Goal: Information Seeking & Learning: Find specific fact

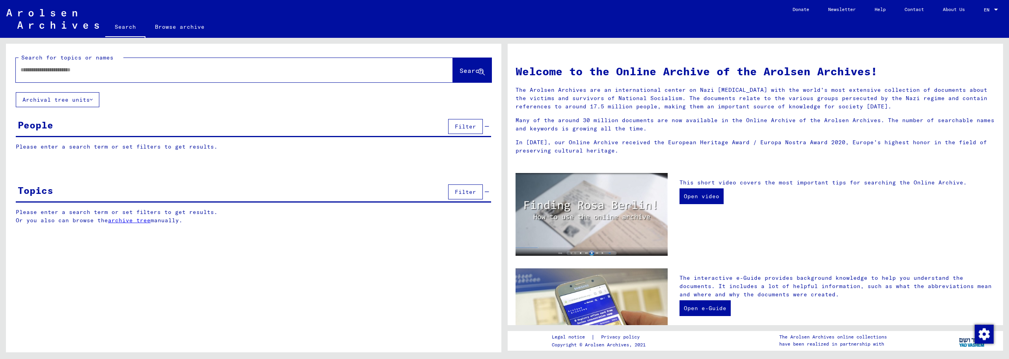
drag, startPoint x: 0, startPoint y: 0, endPoint x: 176, endPoint y: 71, distance: 190.2
click at [176, 71] on input "text" at bounding box center [225, 70] width 409 height 8
type input "****"
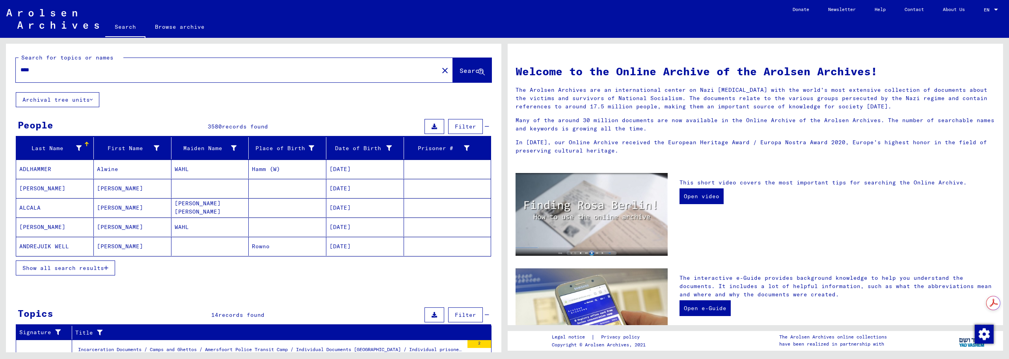
click at [80, 146] on icon at bounding box center [79, 149] width 6 height 6
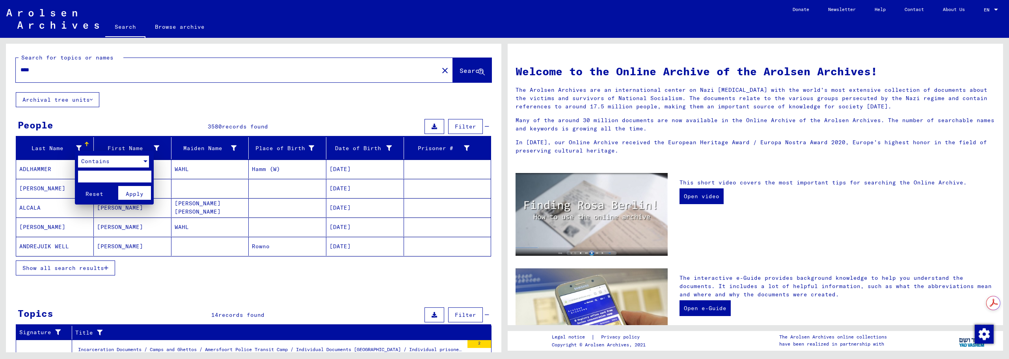
click at [112, 162] on div "Contains" at bounding box center [110, 162] width 64 height 12
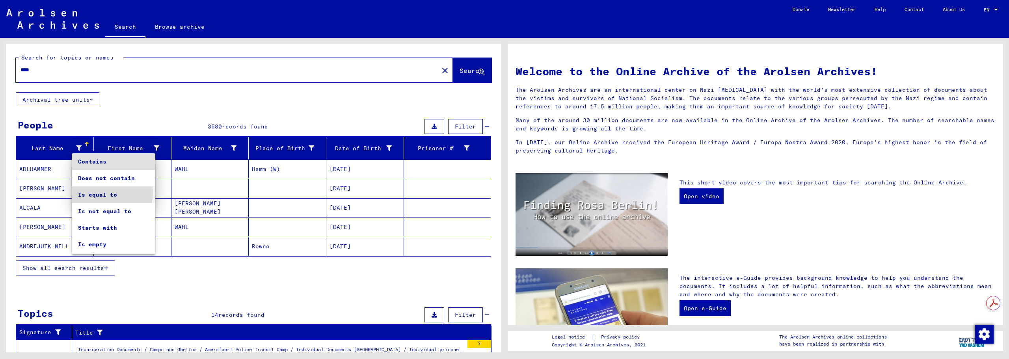
click at [106, 193] on span "Is equal to" at bounding box center [113, 195] width 71 height 17
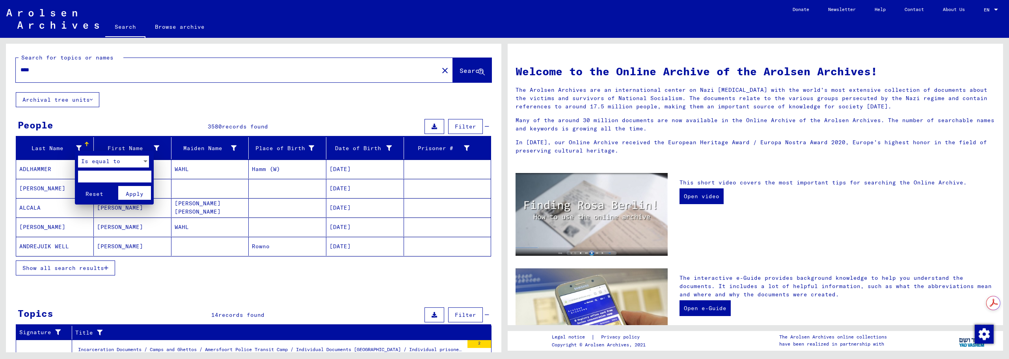
click at [103, 178] on input "text" at bounding box center [114, 177] width 73 height 12
type input "****"
click at [140, 197] on span "Apply" at bounding box center [135, 193] width 18 height 7
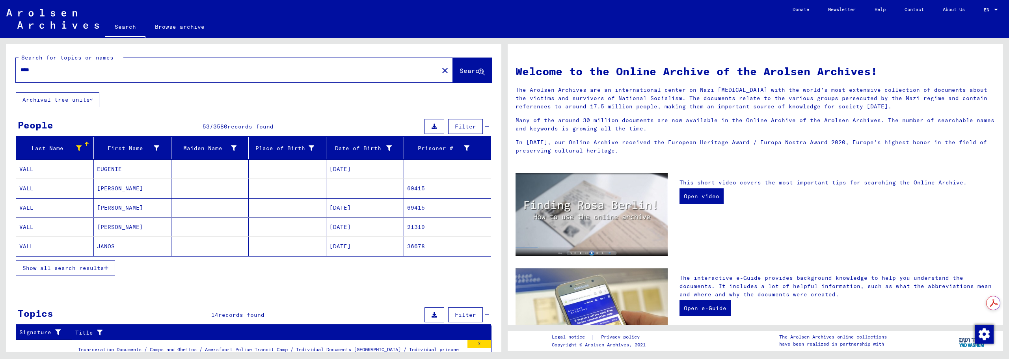
click at [86, 268] on span "Show all search results" at bounding box center [63, 268] width 82 height 7
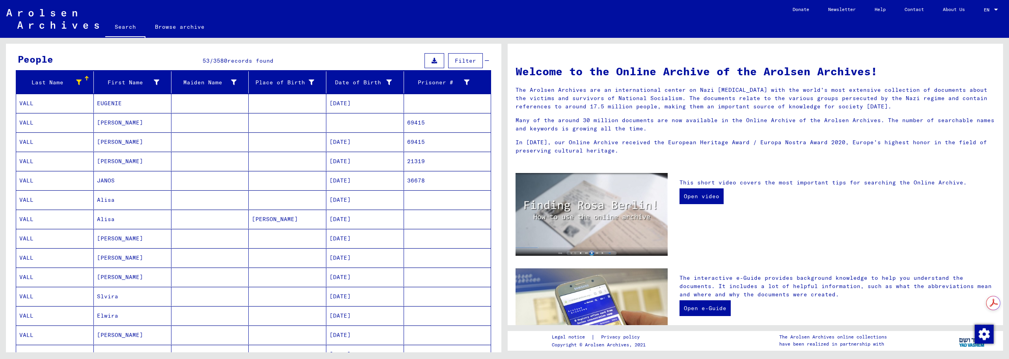
scroll to position [131, 0]
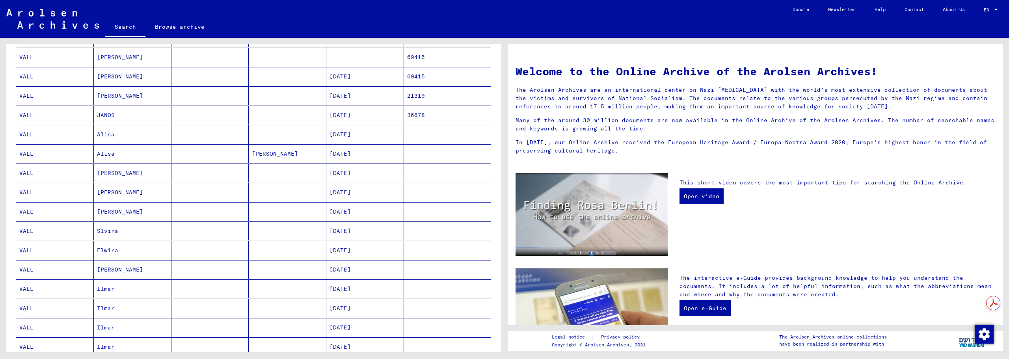
click at [121, 137] on mat-cell "Alisa" at bounding box center [133, 134] width 78 height 19
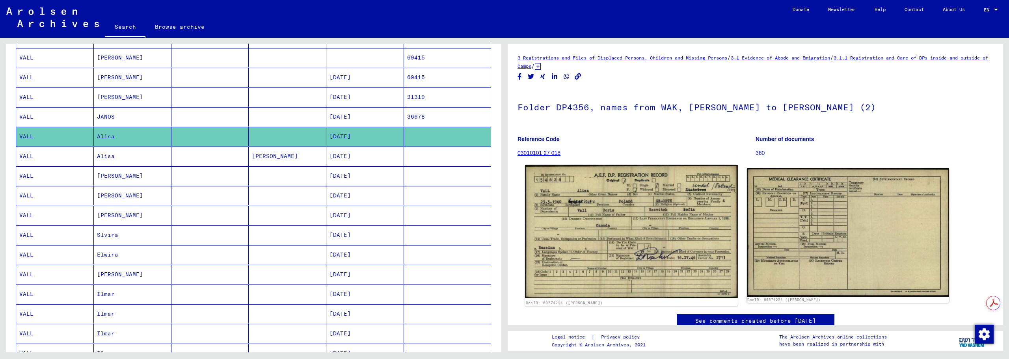
click at [651, 203] on img at bounding box center [631, 231] width 213 height 133
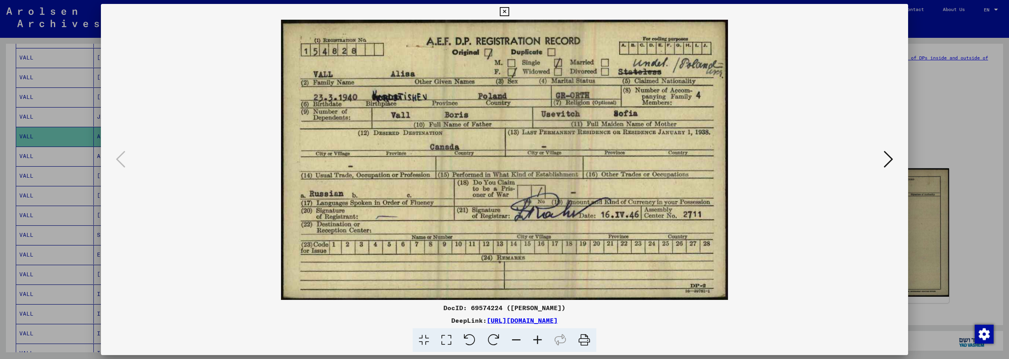
click at [506, 9] on icon at bounding box center [504, 11] width 9 height 9
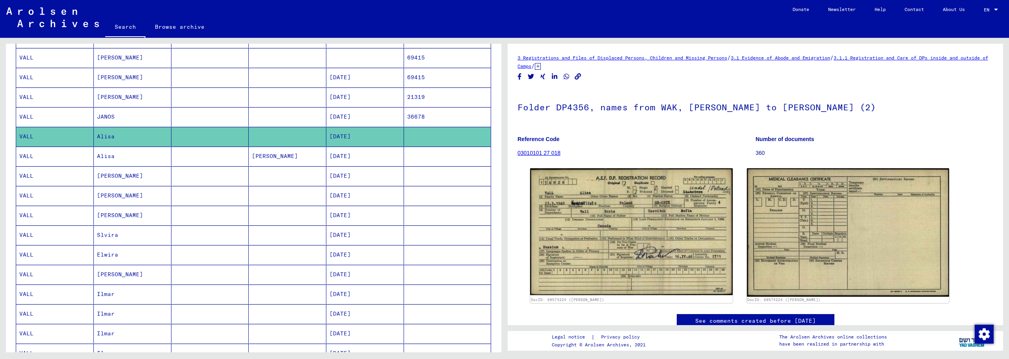
scroll to position [66, 0]
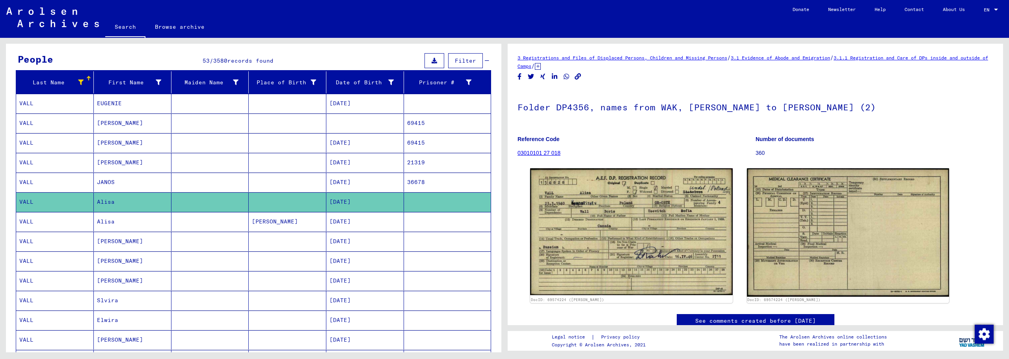
click at [125, 239] on mat-cell "[PERSON_NAME]" at bounding box center [133, 241] width 78 height 19
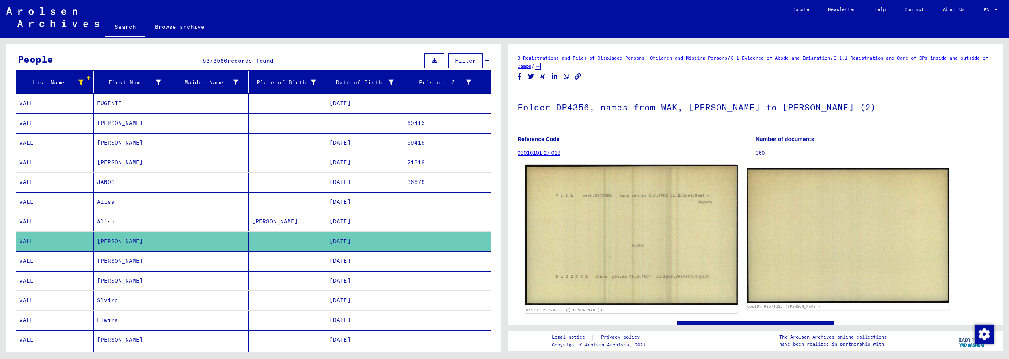
click at [595, 202] on img at bounding box center [631, 235] width 213 height 140
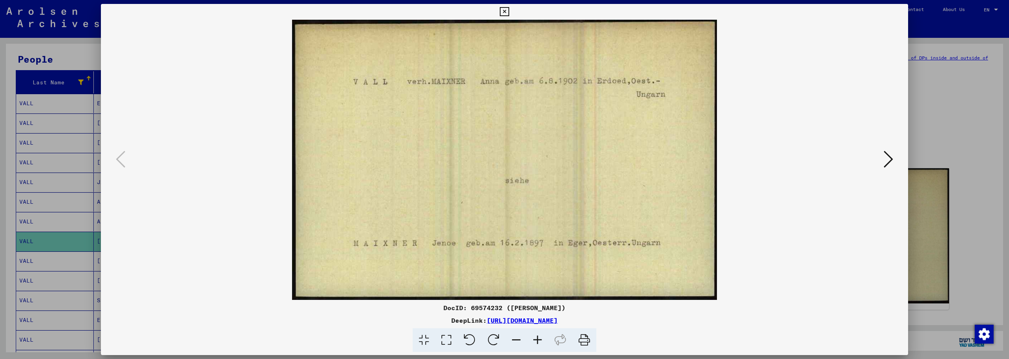
click at [506, 11] on icon at bounding box center [504, 11] width 9 height 9
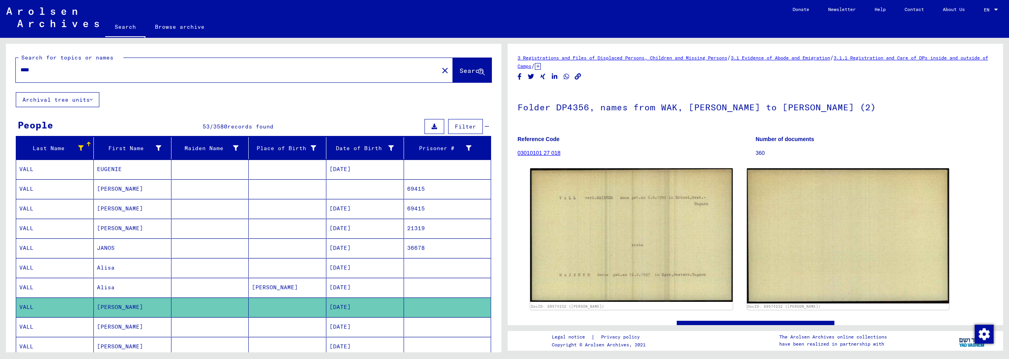
click at [448, 122] on button "Filter" at bounding box center [465, 126] width 35 height 15
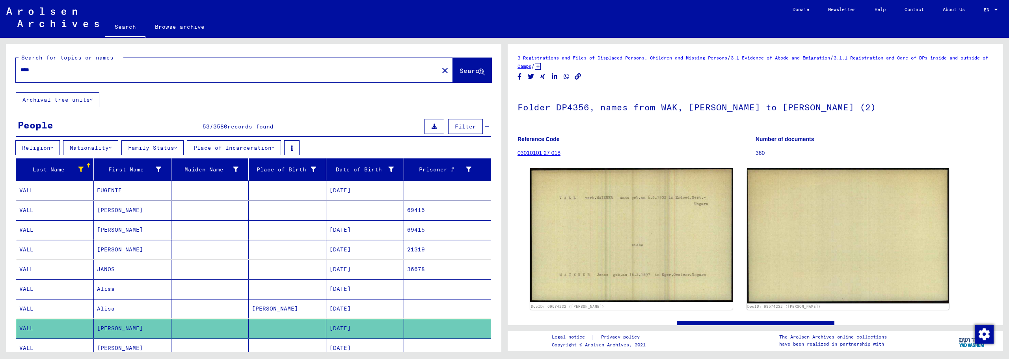
click at [112, 148] on button "Nationality" at bounding box center [90, 147] width 55 height 15
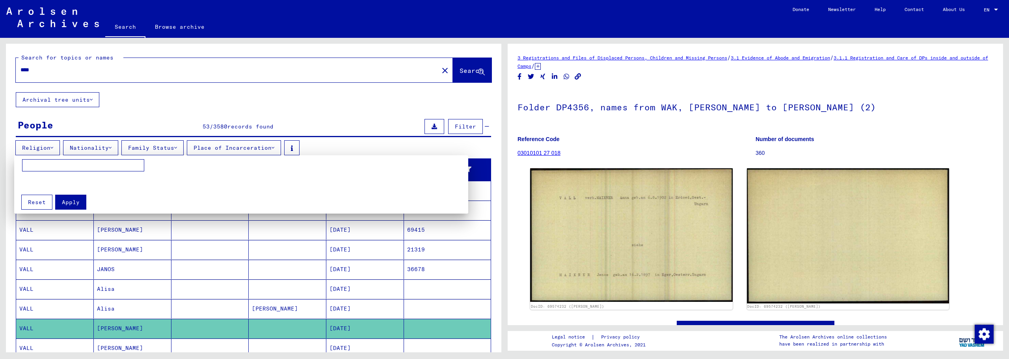
click at [114, 149] on div at bounding box center [504, 179] width 1009 height 359
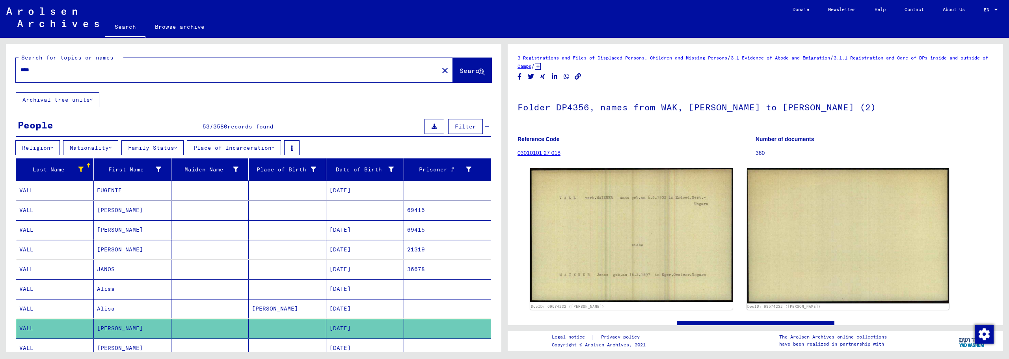
scroll to position [131, 0]
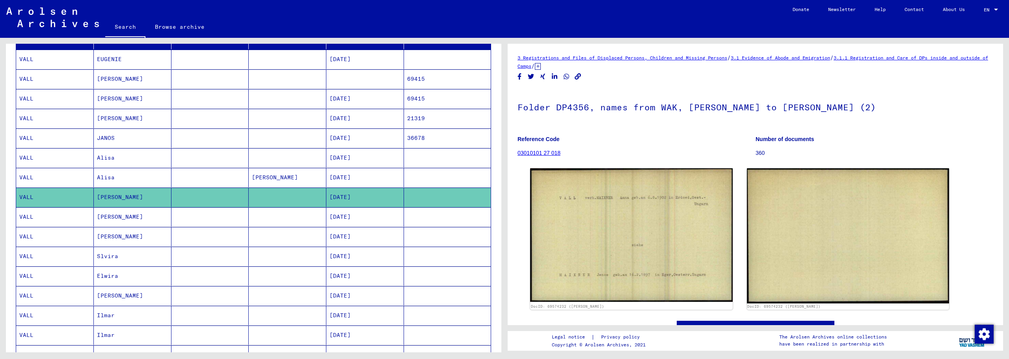
click at [133, 63] on mat-cell "EUGENIE" at bounding box center [133, 59] width 78 height 19
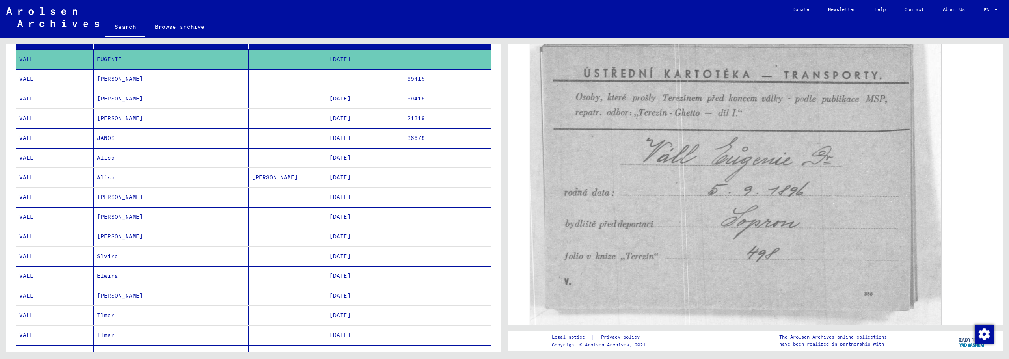
scroll to position [328, 0]
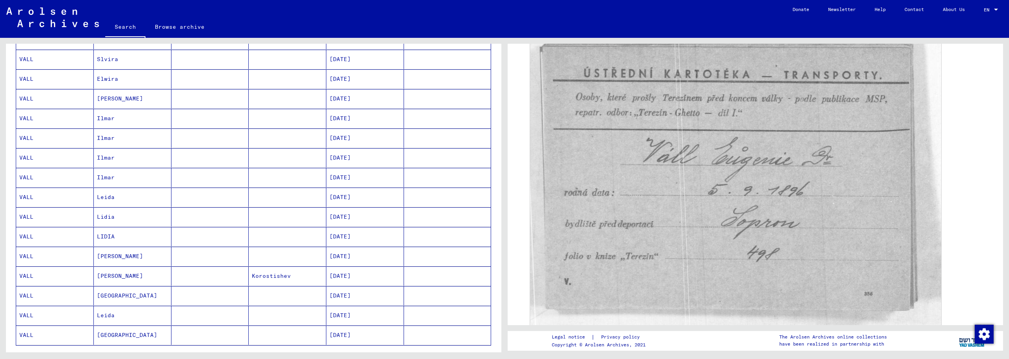
click at [118, 232] on mat-cell "LIDIA" at bounding box center [133, 236] width 78 height 19
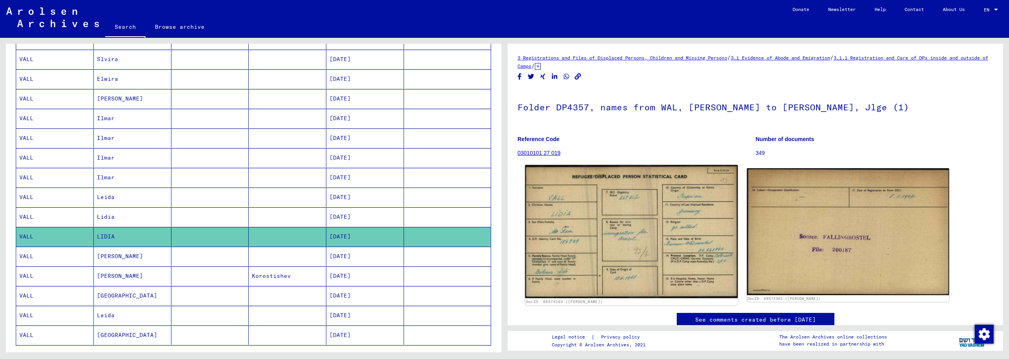
click at [567, 227] on img at bounding box center [631, 231] width 213 height 133
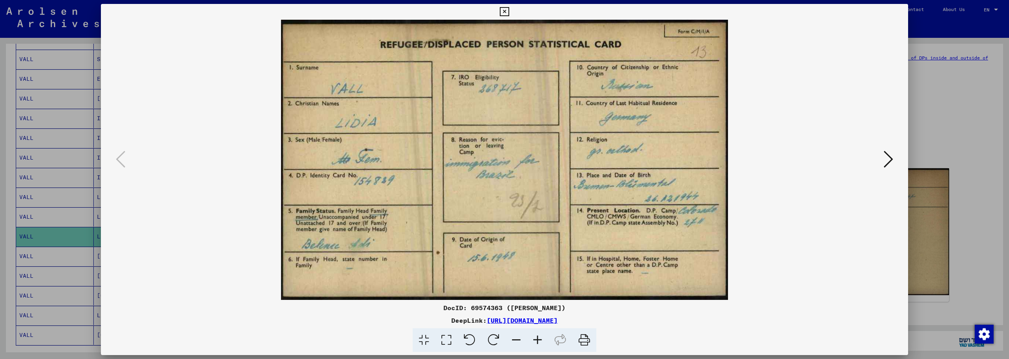
click at [506, 11] on icon at bounding box center [504, 11] width 9 height 9
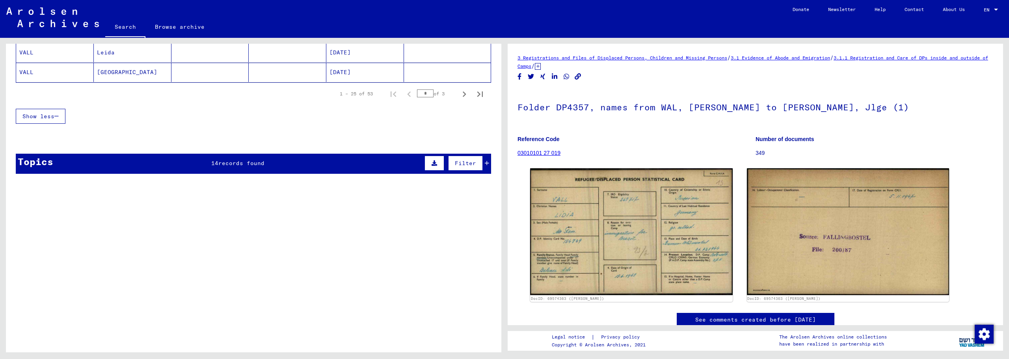
scroll to position [526, 0]
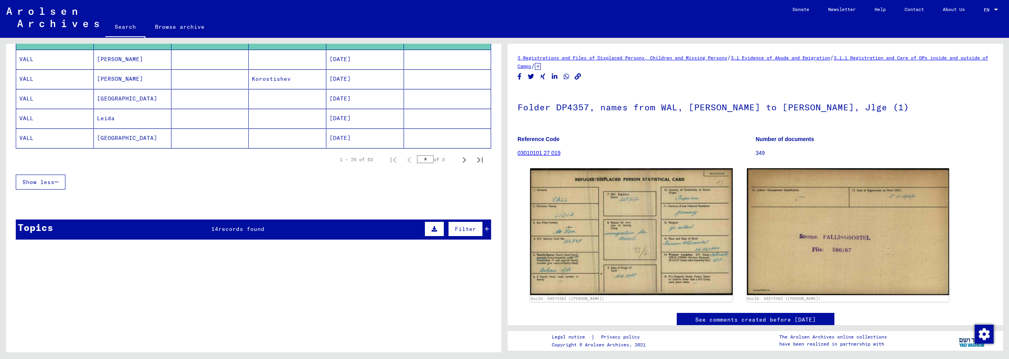
click at [196, 140] on mat-cell at bounding box center [211, 138] width 78 height 19
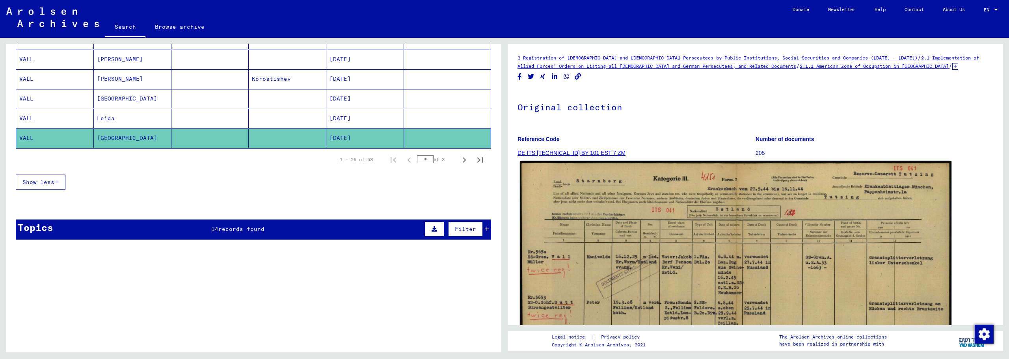
click at [737, 215] on img at bounding box center [736, 313] width 432 height 305
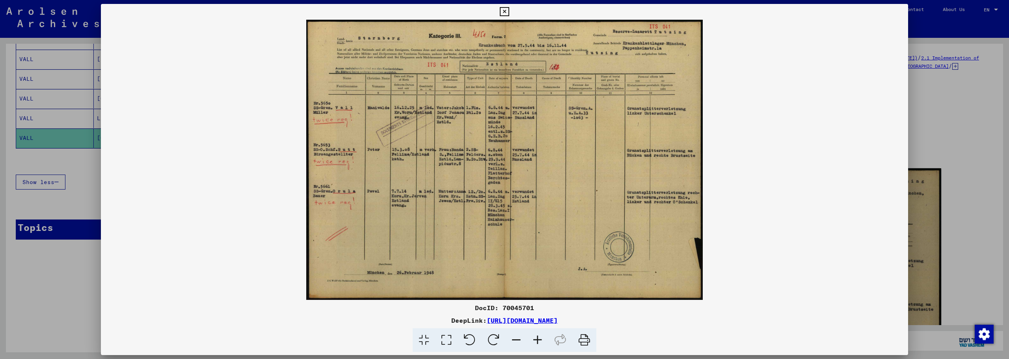
click at [535, 339] on icon at bounding box center [537, 340] width 21 height 24
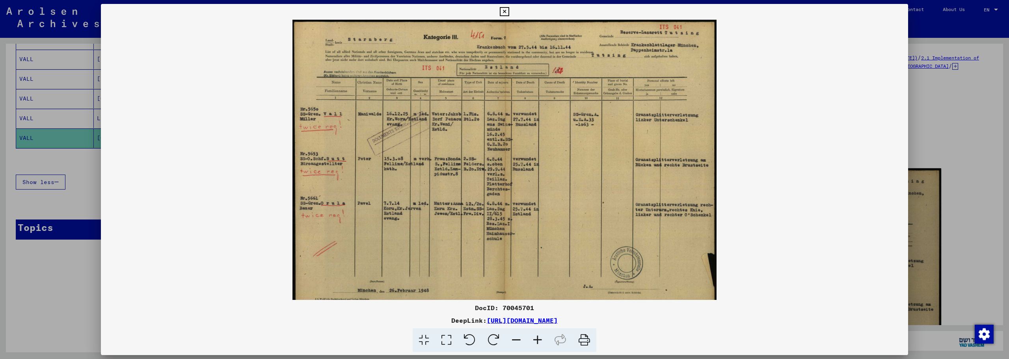
click at [535, 339] on icon at bounding box center [537, 340] width 21 height 24
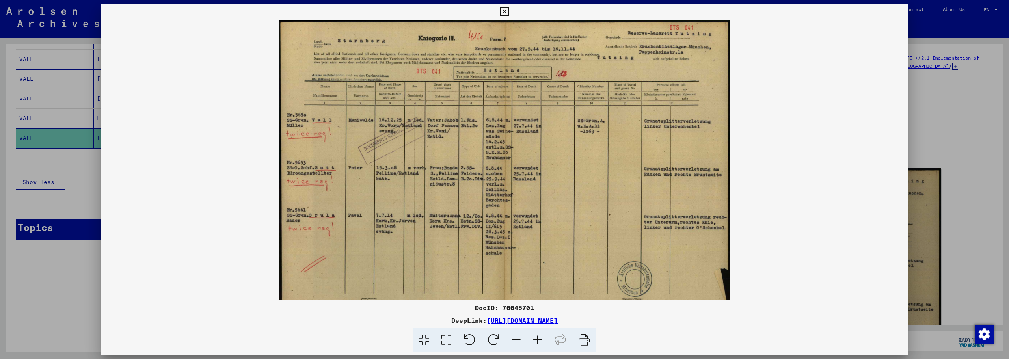
click at [535, 339] on icon at bounding box center [537, 340] width 21 height 24
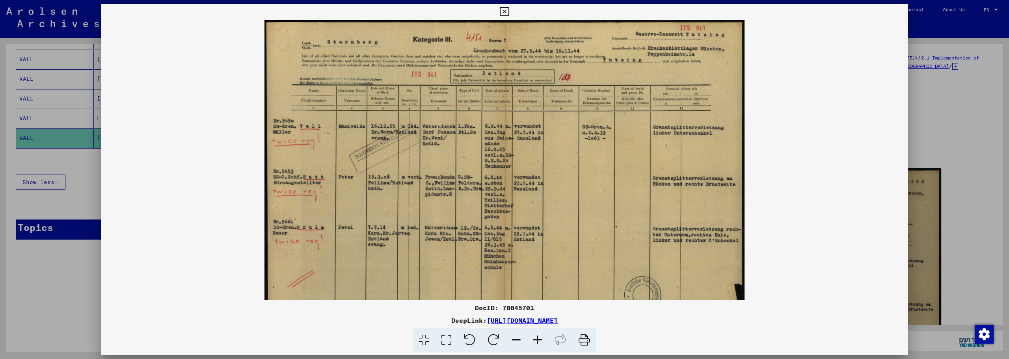
click at [535, 339] on icon at bounding box center [537, 340] width 21 height 24
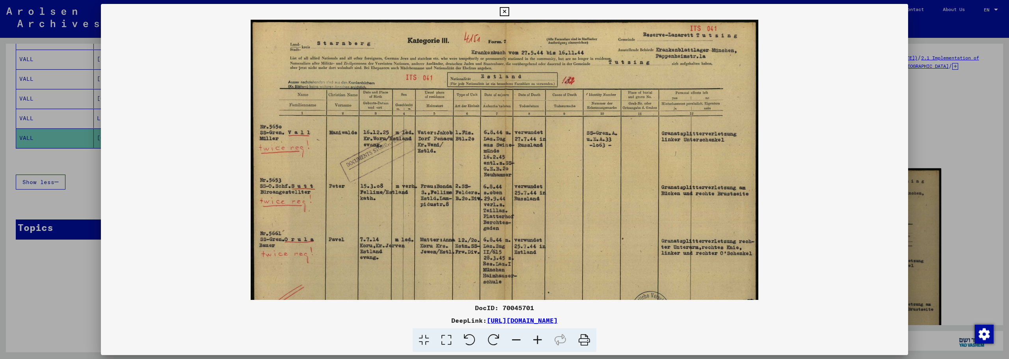
click at [535, 339] on icon at bounding box center [537, 340] width 21 height 24
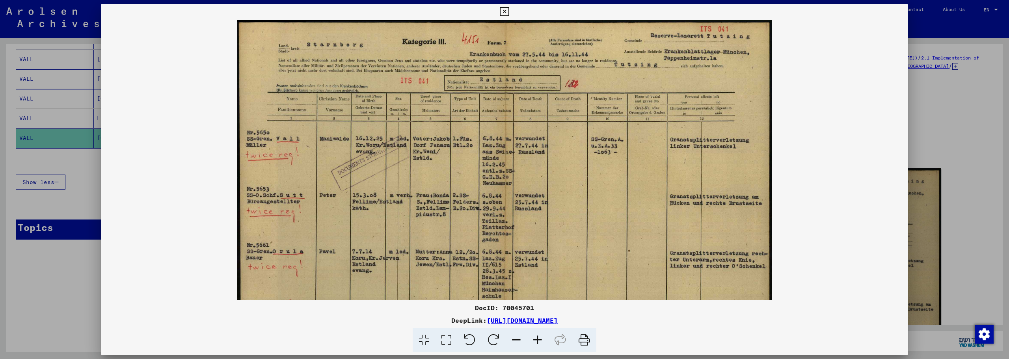
click at [535, 339] on icon at bounding box center [537, 340] width 21 height 24
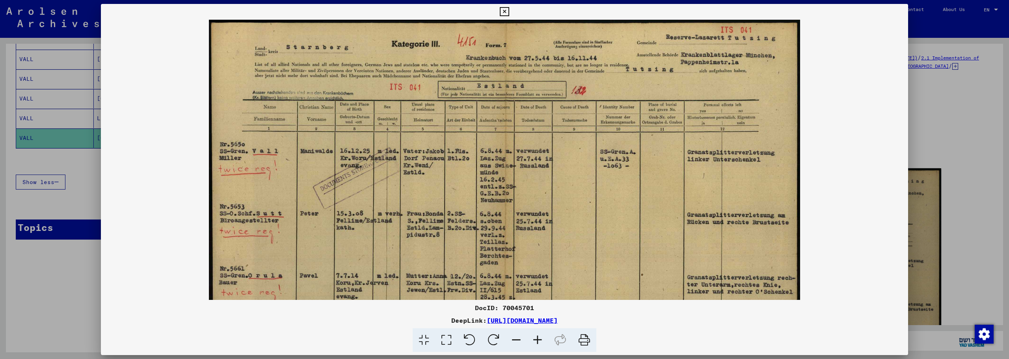
click at [535, 339] on icon at bounding box center [537, 340] width 21 height 24
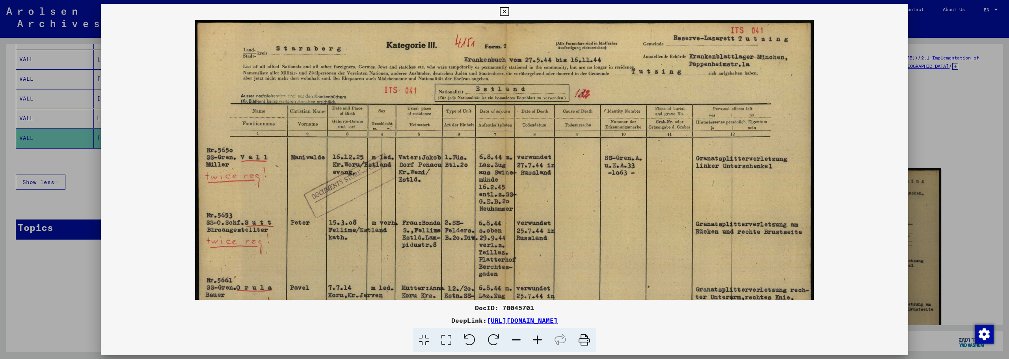
click at [535, 339] on icon at bounding box center [537, 340] width 21 height 24
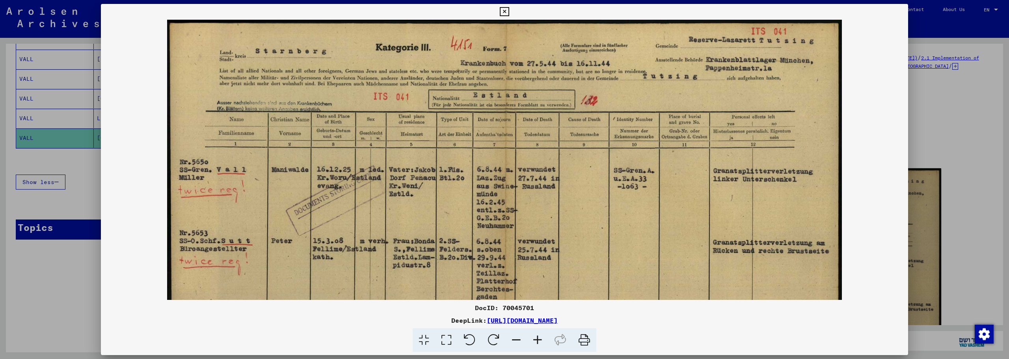
click at [535, 339] on icon at bounding box center [537, 340] width 21 height 24
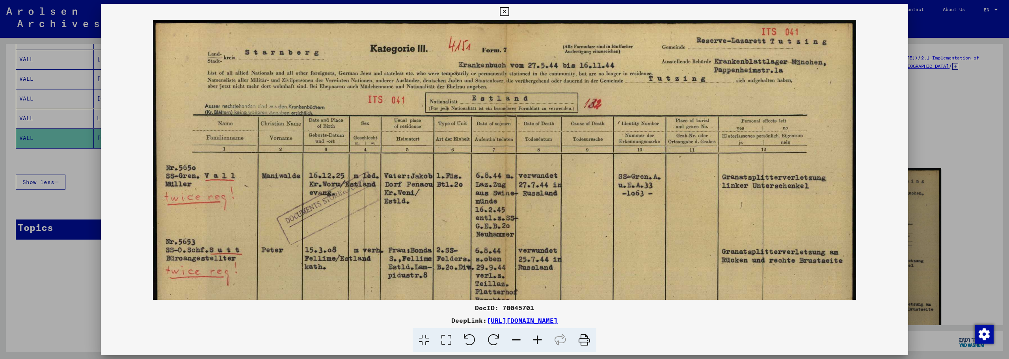
click at [535, 339] on icon at bounding box center [537, 340] width 21 height 24
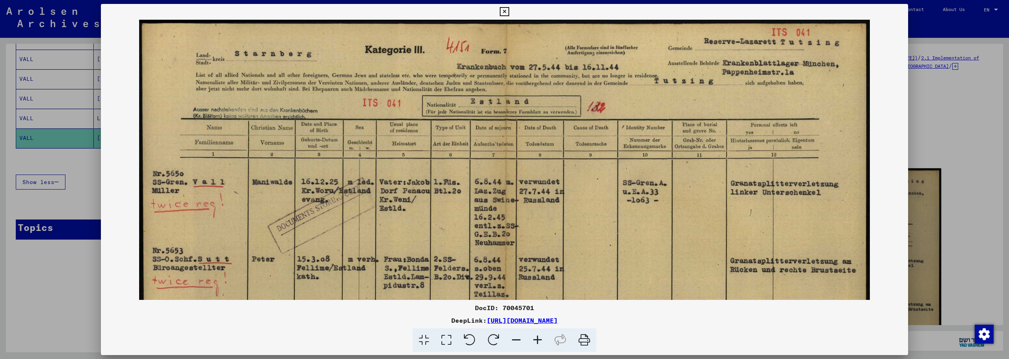
click at [535, 339] on icon at bounding box center [537, 340] width 21 height 24
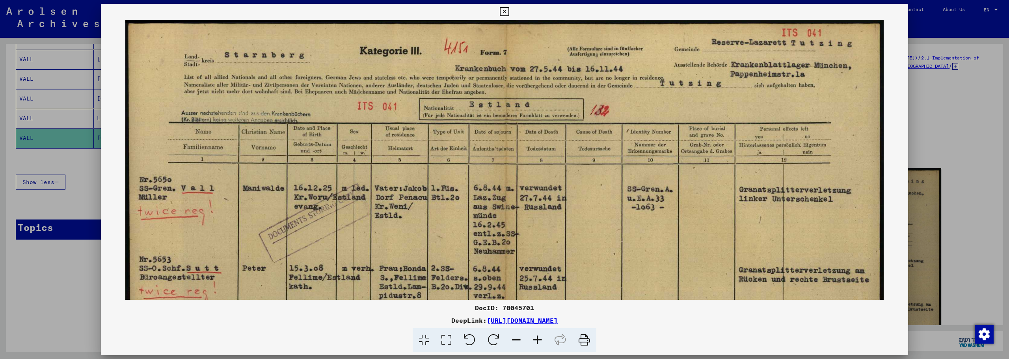
click at [535, 339] on icon at bounding box center [537, 340] width 21 height 24
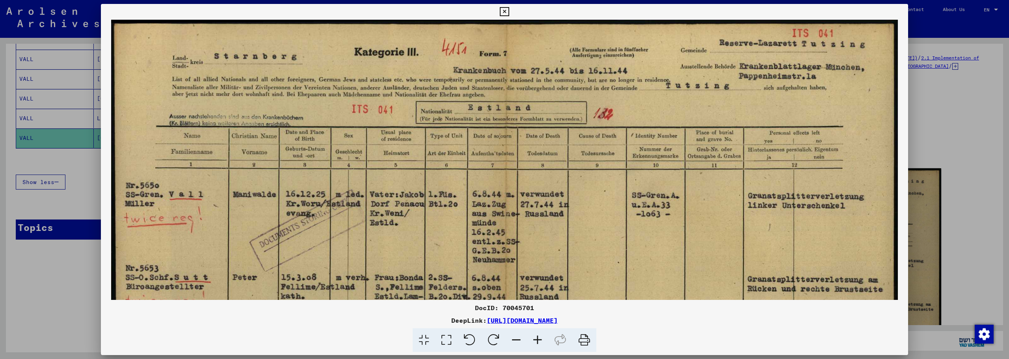
click at [535, 339] on icon at bounding box center [537, 340] width 21 height 24
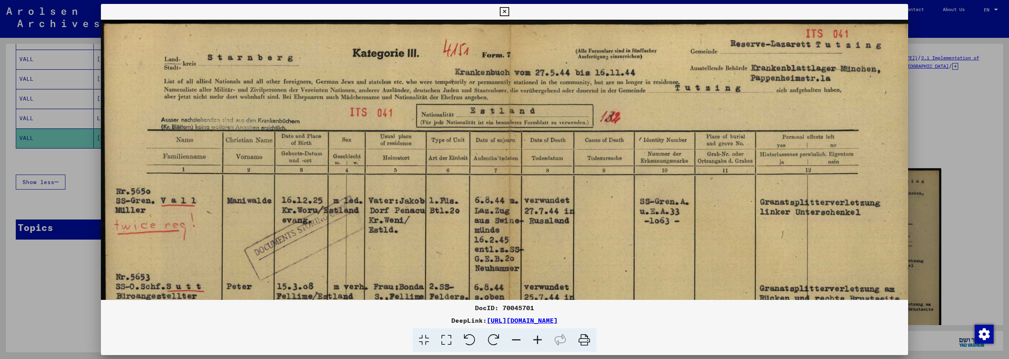
click at [535, 339] on icon at bounding box center [537, 340] width 21 height 24
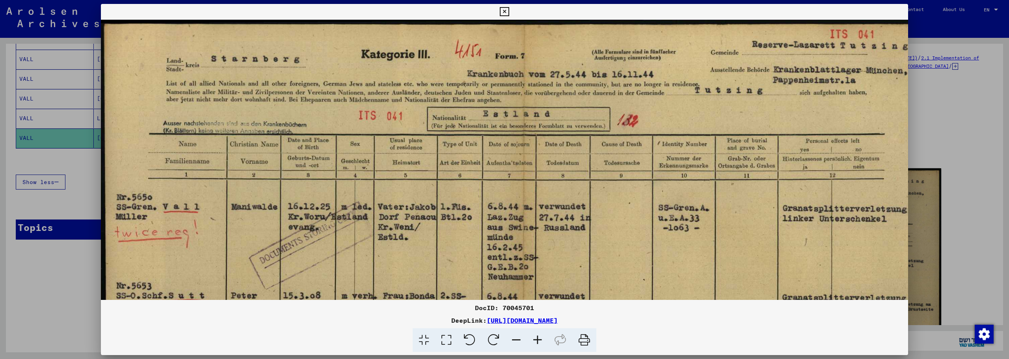
click at [535, 339] on icon at bounding box center [537, 340] width 21 height 24
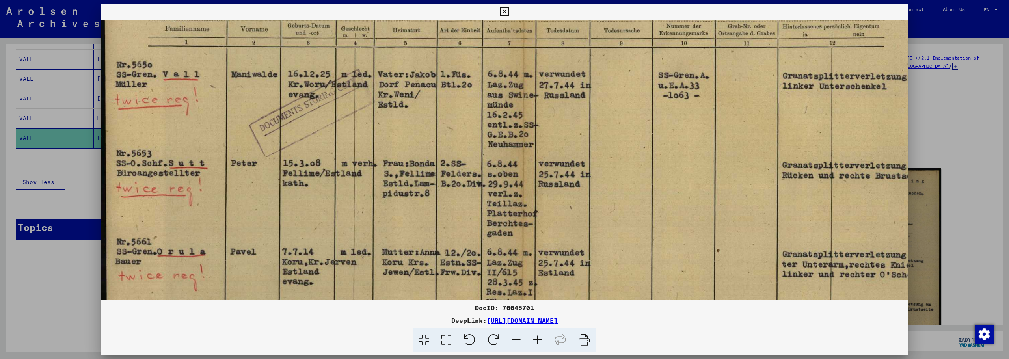
scroll to position [128, 0]
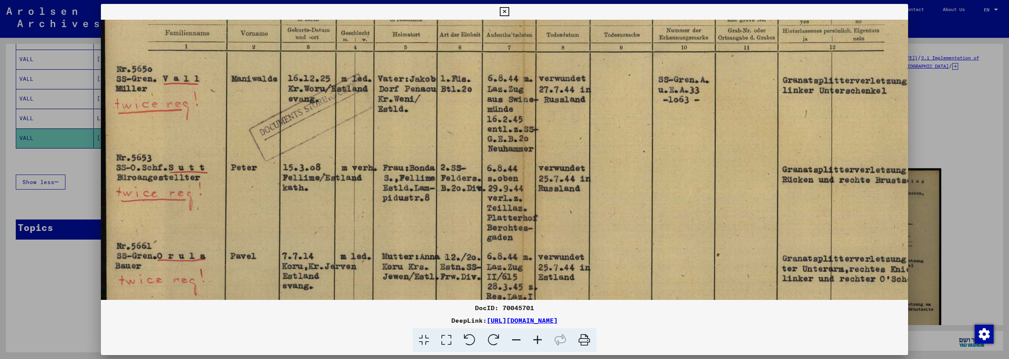
drag, startPoint x: 543, startPoint y: 252, endPoint x: 576, endPoint y: 124, distance: 132.4
click at [576, 124] on img at bounding box center [522, 190] width 843 height 596
click at [507, 9] on icon at bounding box center [504, 11] width 9 height 9
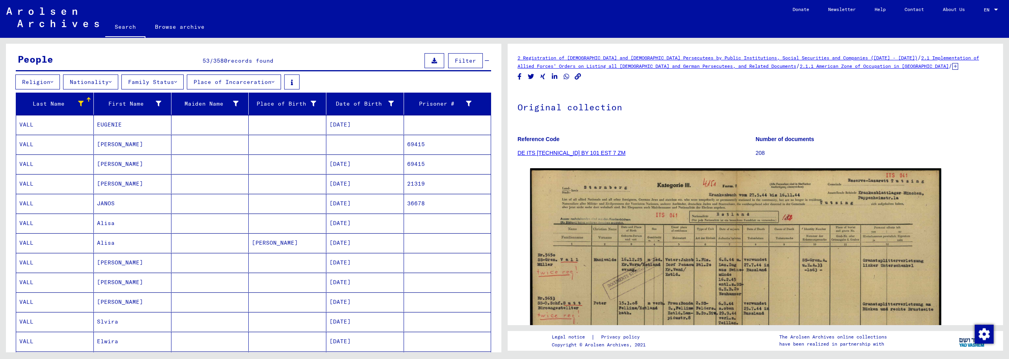
scroll to position [0, 0]
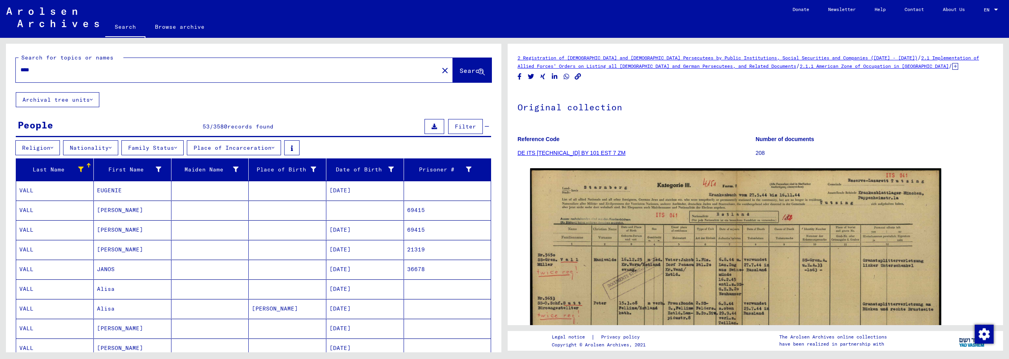
drag, startPoint x: 62, startPoint y: 69, endPoint x: -7, endPoint y: 71, distance: 69.8
click at [0, 71] on html "Search Browse archive Donate Newsletter Help Contact About Us Search Browse arc…" at bounding box center [504, 179] width 1009 height 359
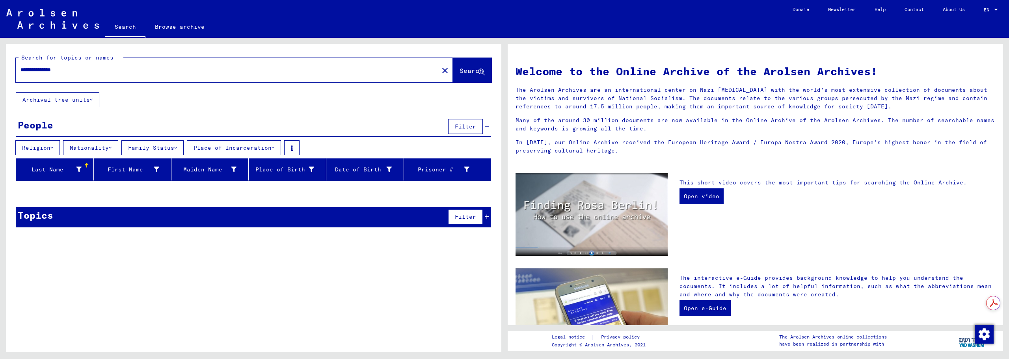
drag, startPoint x: 43, startPoint y: 70, endPoint x: 115, endPoint y: 73, distance: 72.2
click at [115, 73] on input "**********" at bounding box center [225, 70] width 409 height 8
type input "******"
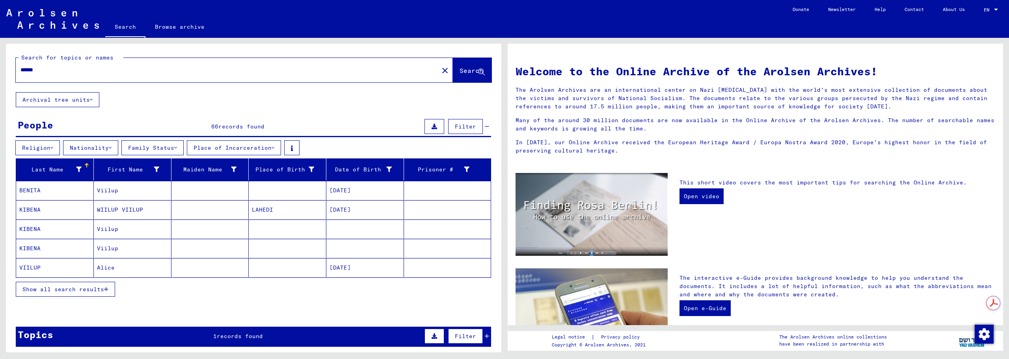
click at [68, 292] on span "Show all search results" at bounding box center [63, 289] width 82 height 7
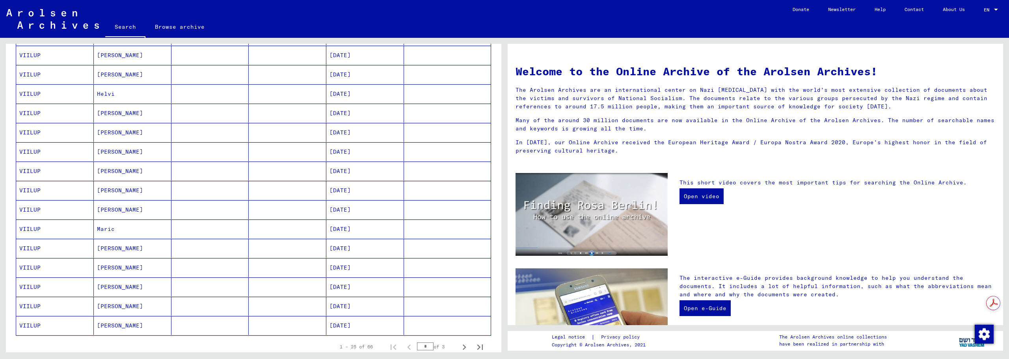
scroll to position [471, 0]
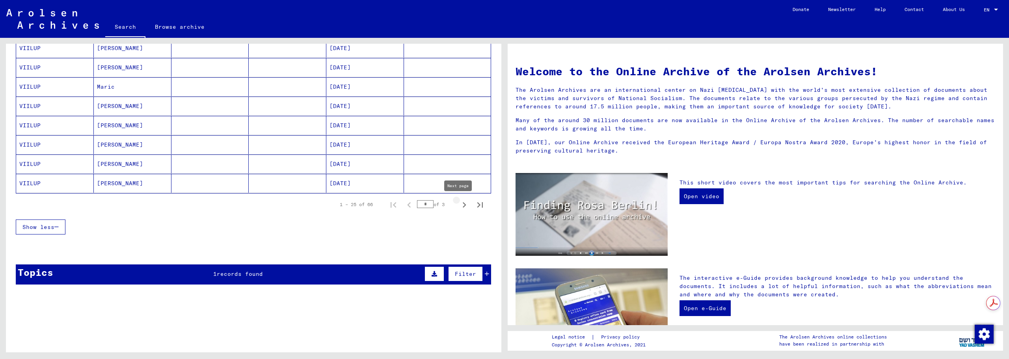
click at [459, 201] on icon "Next page" at bounding box center [464, 205] width 11 height 11
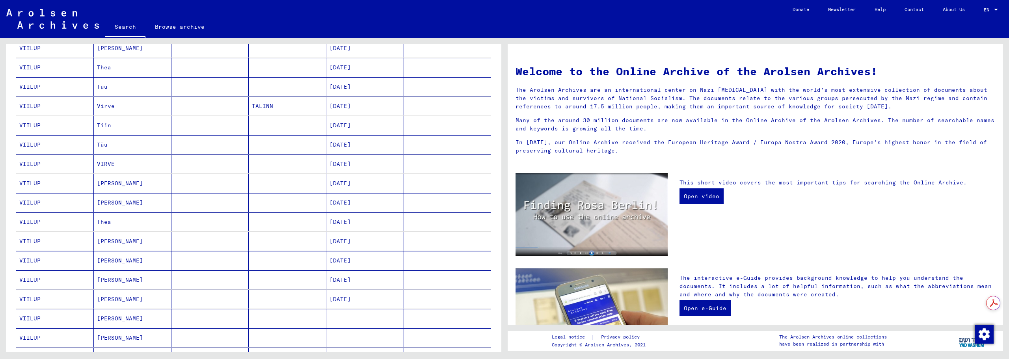
scroll to position [0, 0]
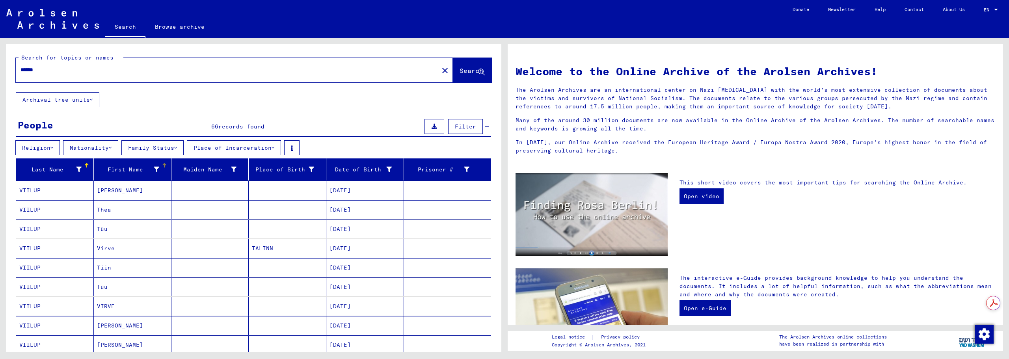
click at [162, 166] on div at bounding box center [164, 165] width 5 height 5
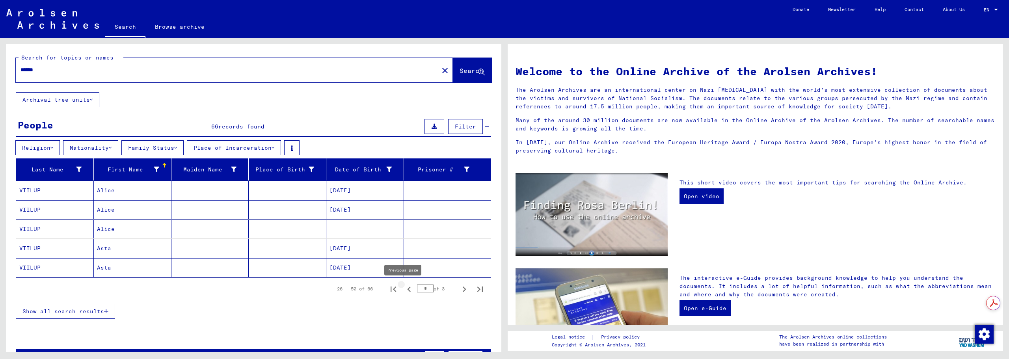
click at [404, 288] on icon "Previous page" at bounding box center [409, 289] width 11 height 11
type input "*"
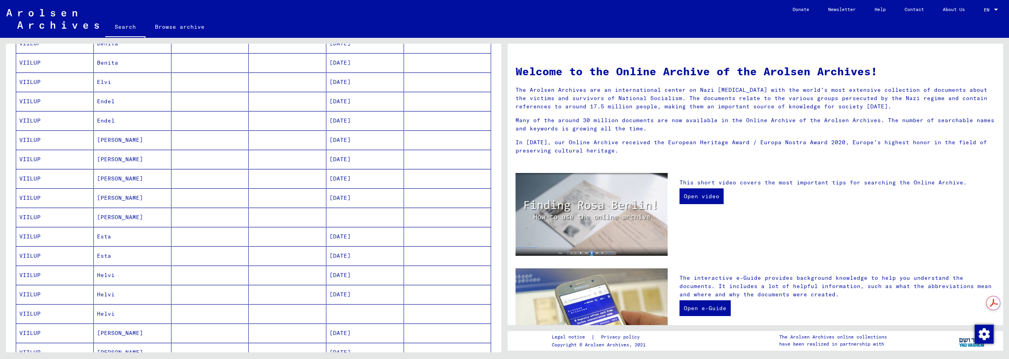
scroll to position [197, 0]
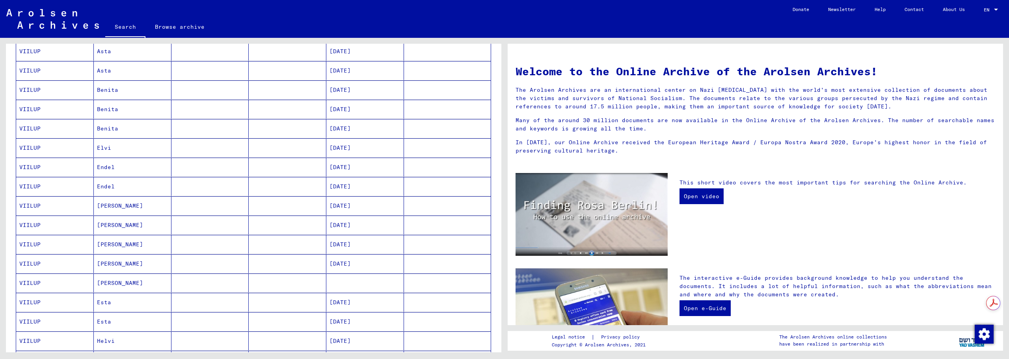
click at [122, 171] on mat-cell "Endel" at bounding box center [133, 167] width 78 height 19
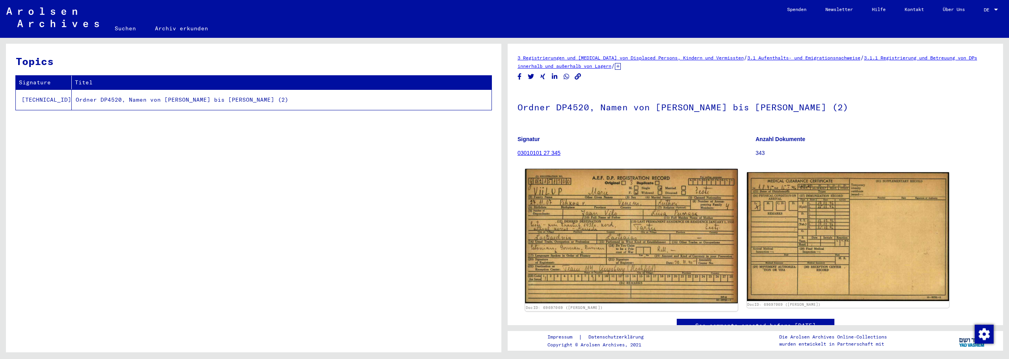
click at [610, 207] on img at bounding box center [631, 236] width 213 height 134
